Goal: Information Seeking & Learning: Learn about a topic

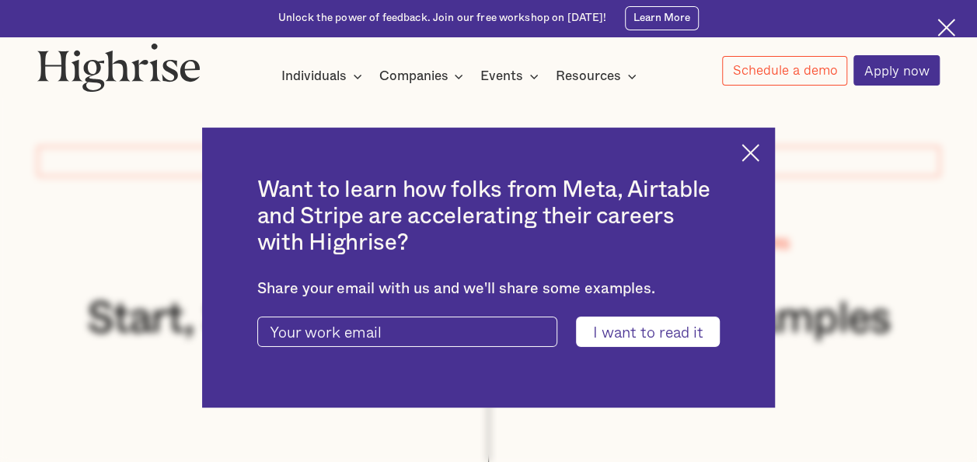
click at [759, 144] on img at bounding box center [750, 153] width 18 height 18
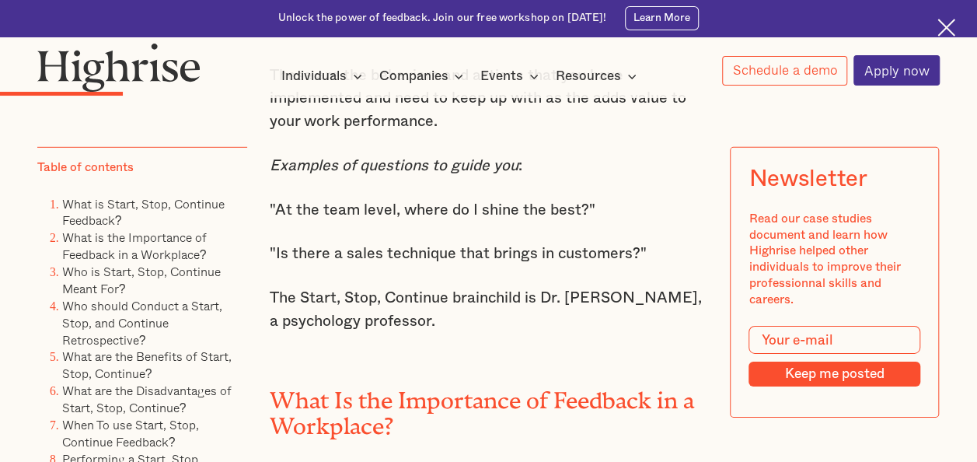
scroll to position [2331, 0]
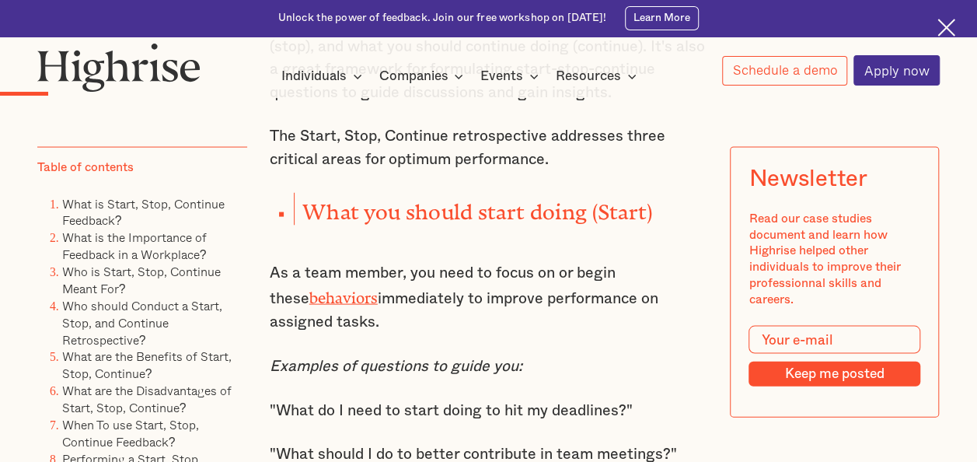
scroll to position [1632, 0]
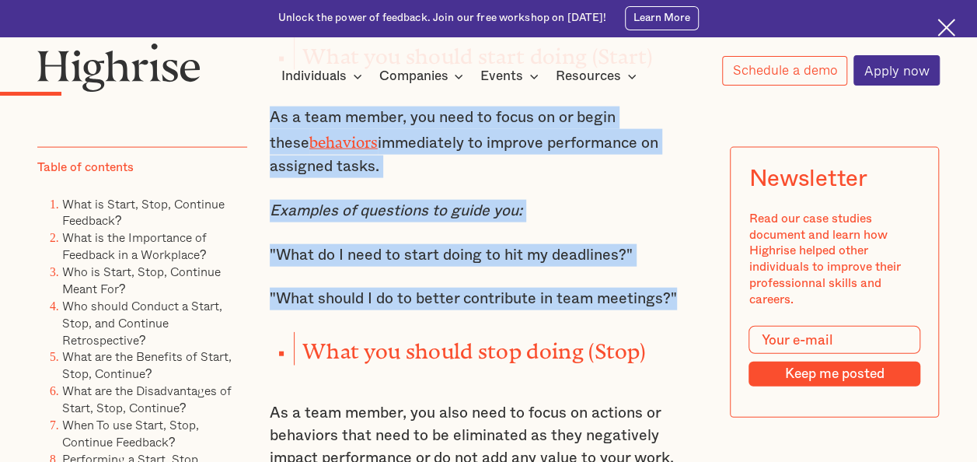
drag, startPoint x: 267, startPoint y: 123, endPoint x: 676, endPoint y: 311, distance: 450.6
click at [676, 311] on div "One of the most popular and effective ways to give feedback is the Start, Stop,…" at bounding box center [489, 471] width 438 height 2156
copy div "As a team member, you need to focus on or begin these behaviors immediately to …"
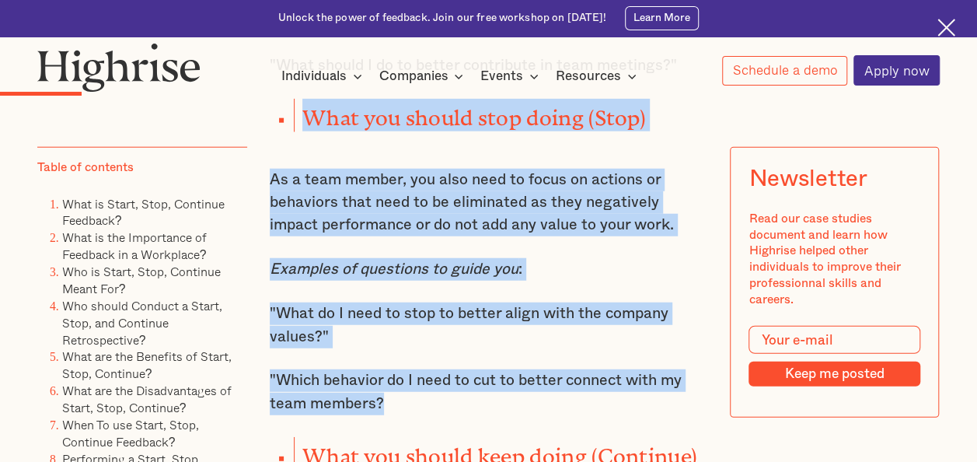
drag, startPoint x: 301, startPoint y: 122, endPoint x: 438, endPoint y: 412, distance: 320.8
click at [438, 412] on div "One of the most popular and effective ways to give feedback is the Start, Stop,…" at bounding box center [489, 238] width 438 height 2156
copy div "What you should stop doing (Stop) As a team member, you also need to focus on a…"
click at [518, 281] on p "Examples of questions to guide you :" at bounding box center [489, 269] width 438 height 23
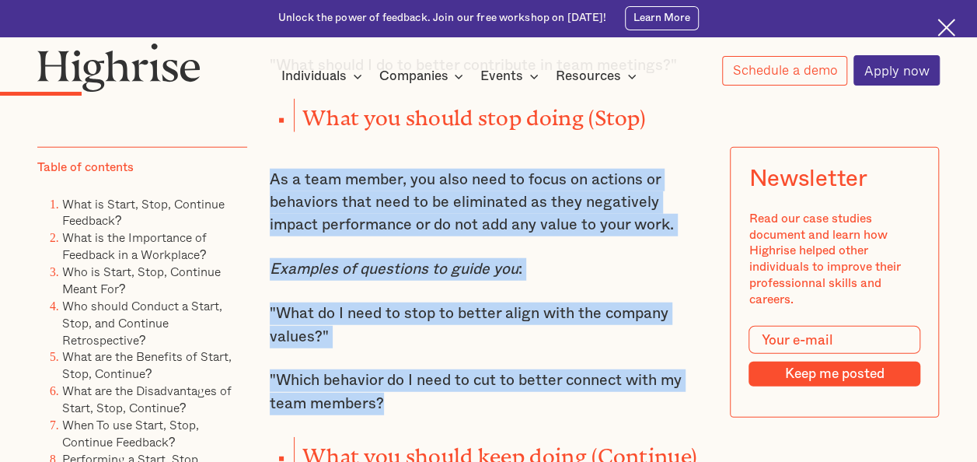
drag, startPoint x: 269, startPoint y: 188, endPoint x: 399, endPoint y: 413, distance: 260.4
click at [399, 413] on div "One of the most popular and effective ways to give feedback is the Start, Stop,…" at bounding box center [489, 238] width 438 height 2156
copy div "As a team member, you also need to focus on actions or behaviors that need to b…"
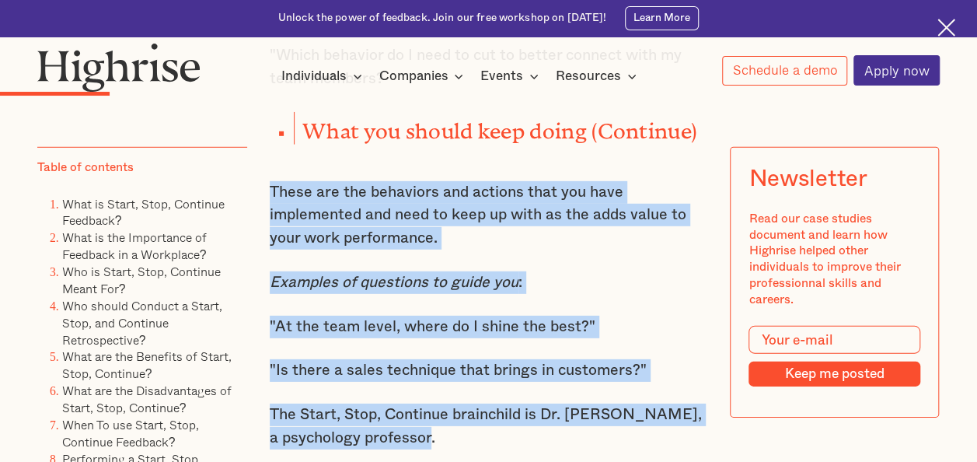
scroll to position [2280, 0]
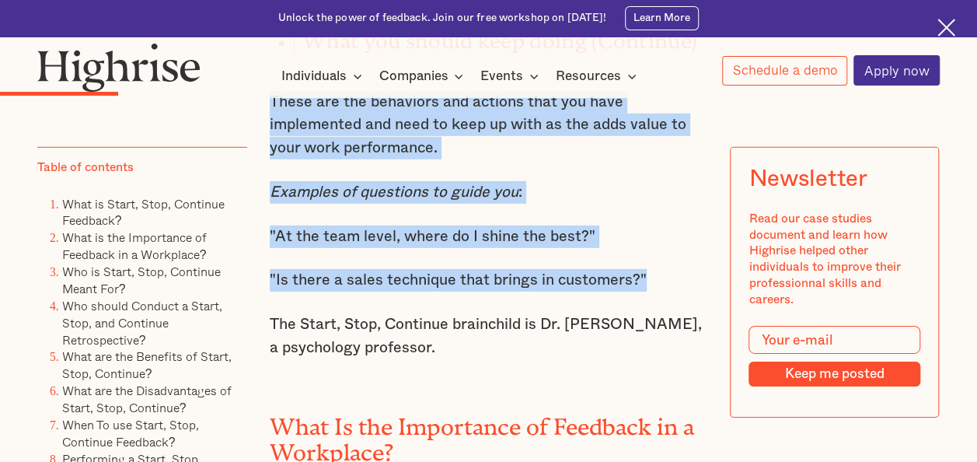
drag, startPoint x: 264, startPoint y: 210, endPoint x: 644, endPoint y: 291, distance: 388.7
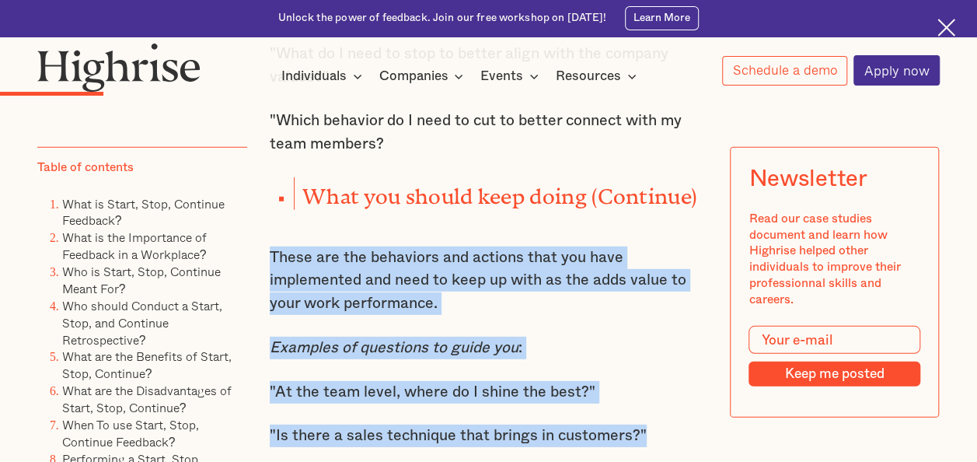
scroll to position [1969, 0]
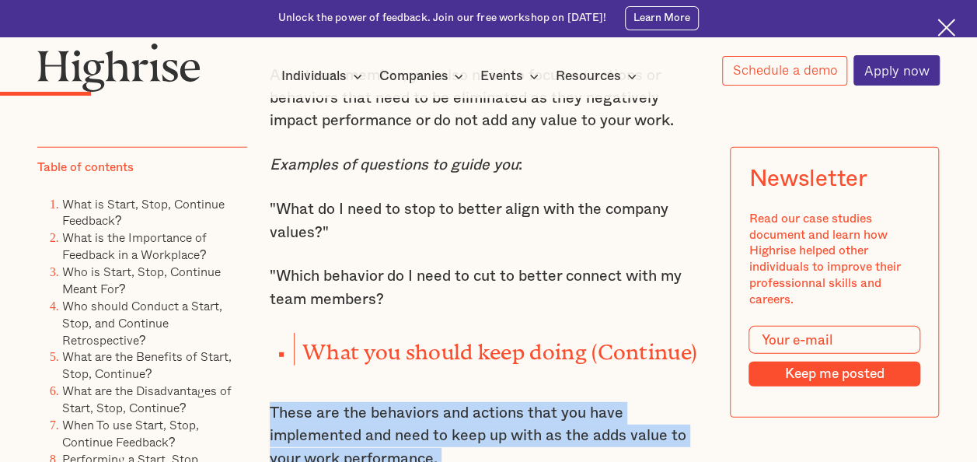
copy div "These are the behaviors and actions that you have implemented and need to keep …"
